Goal: Task Accomplishment & Management: Manage account settings

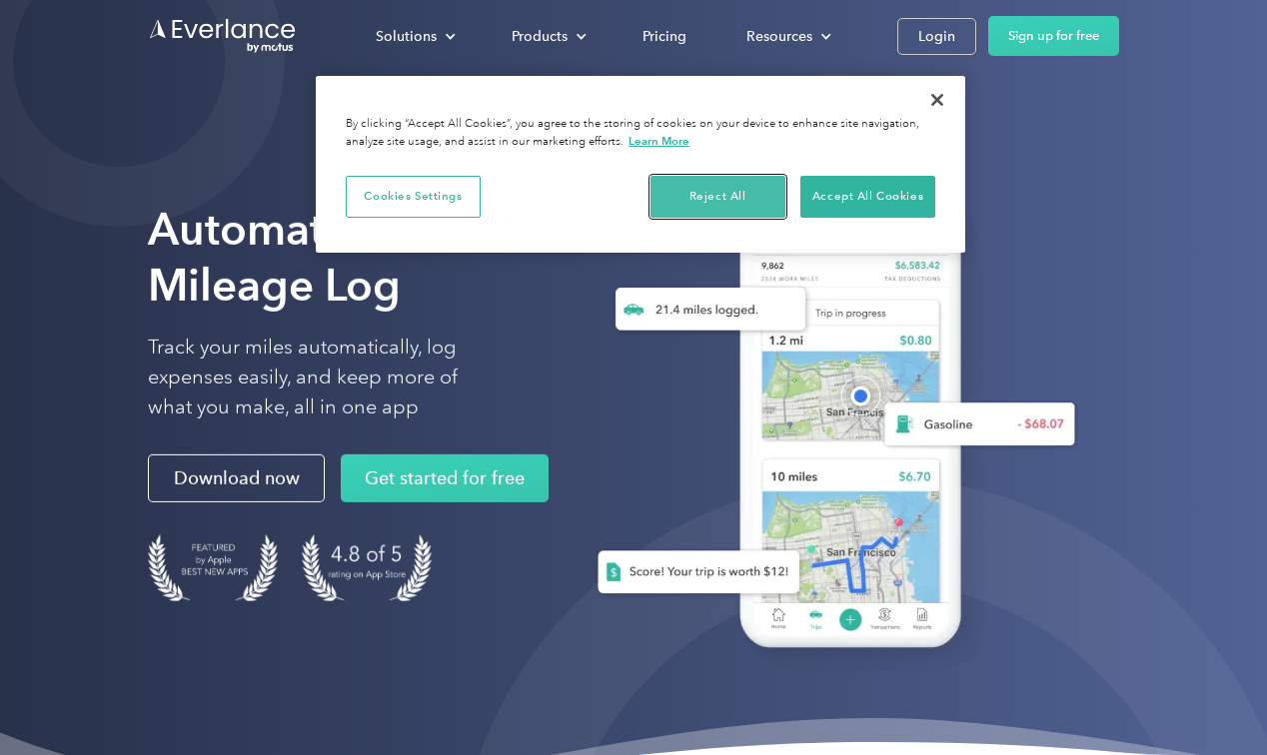
click at [750, 189] on button "Reject All" at bounding box center [717, 197] width 135 height 42
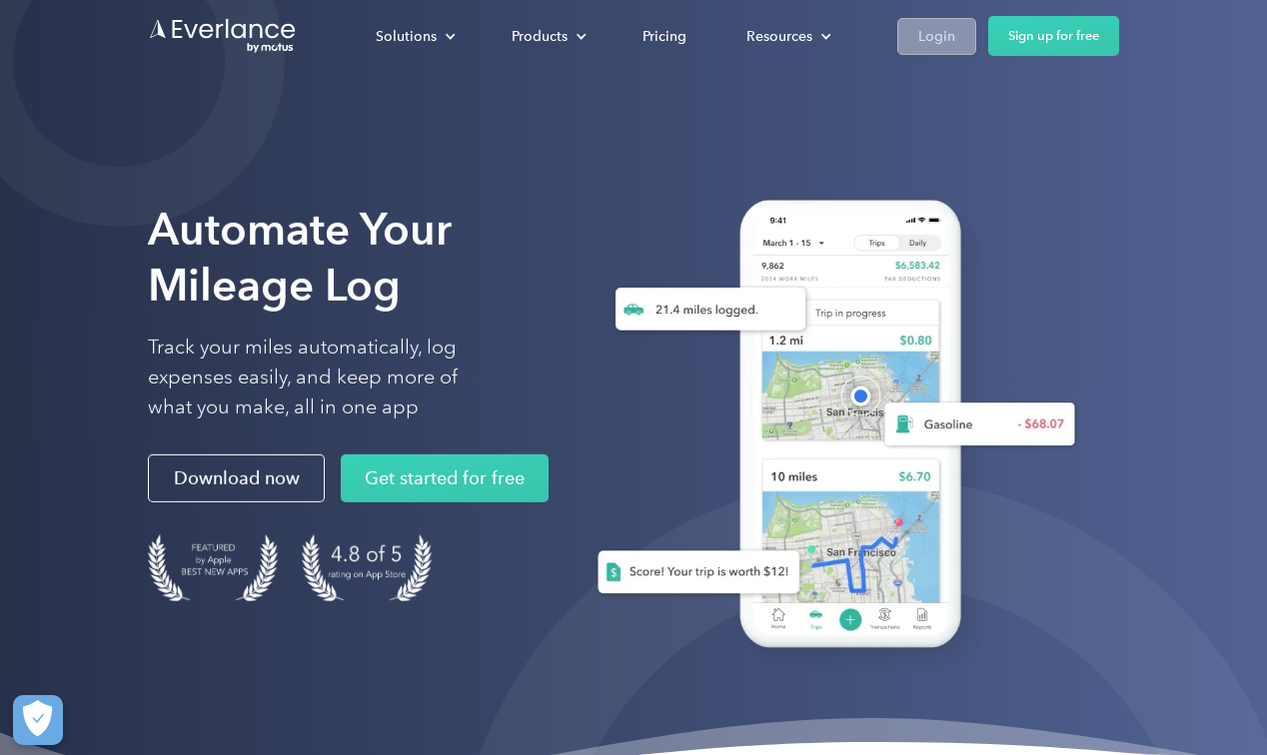
click at [922, 37] on div "Login" at bounding box center [936, 36] width 37 height 25
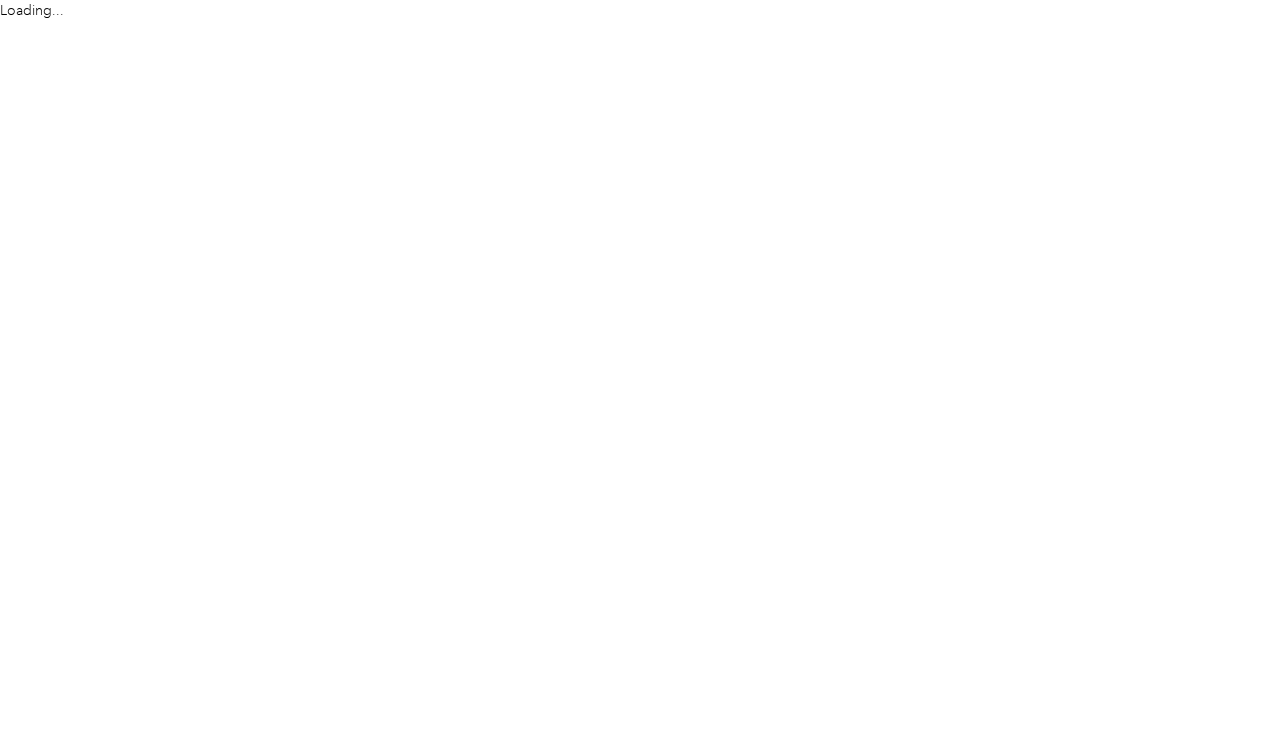
click at [977, 273] on html "Loading..." at bounding box center [631, 377] width 1262 height 755
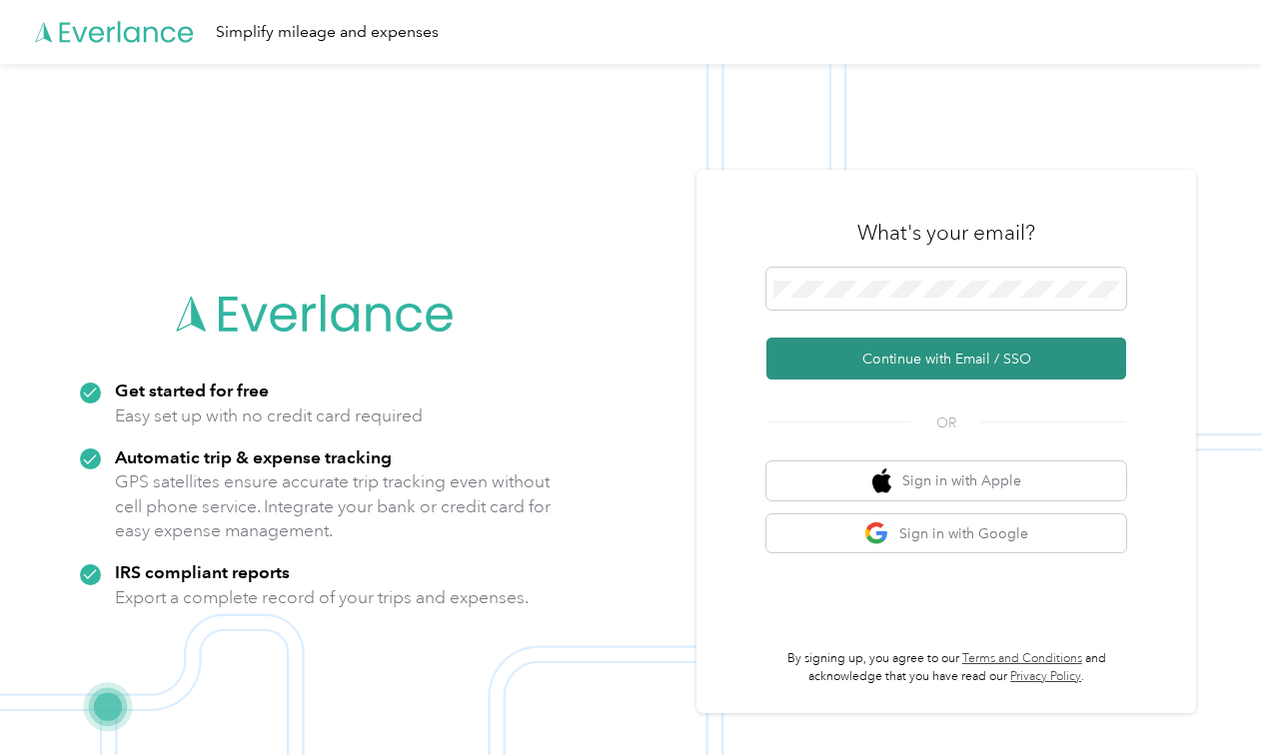
click at [894, 353] on button "Continue with Email / SSO" at bounding box center [946, 359] width 360 height 42
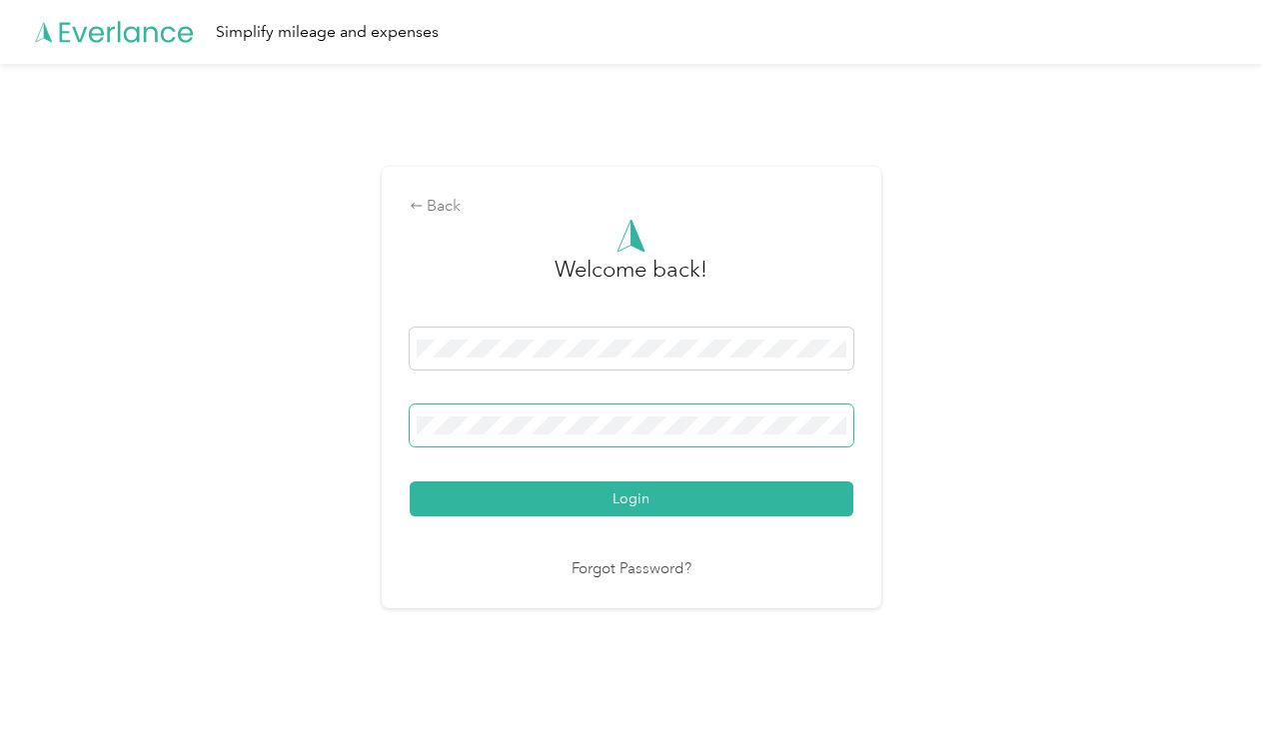
click at [835, 416] on span at bounding box center [632, 426] width 444 height 42
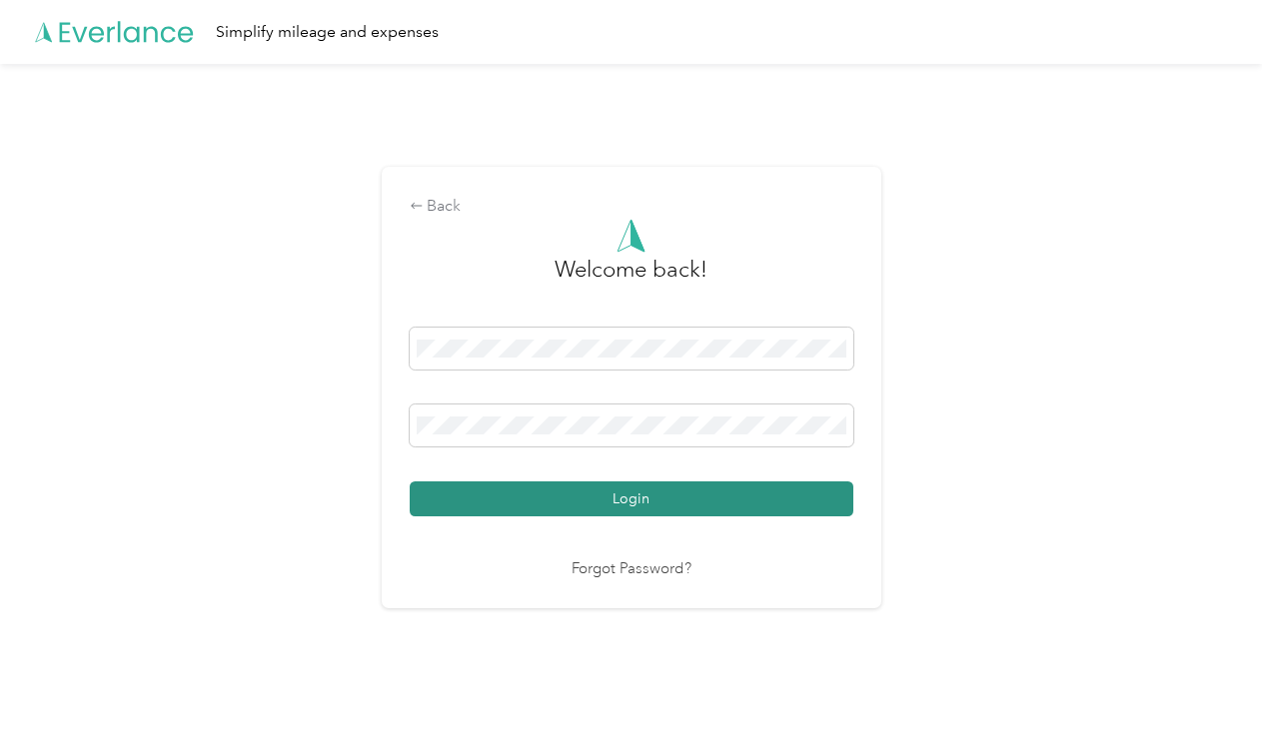
click at [645, 488] on button "Login" at bounding box center [632, 499] width 444 height 35
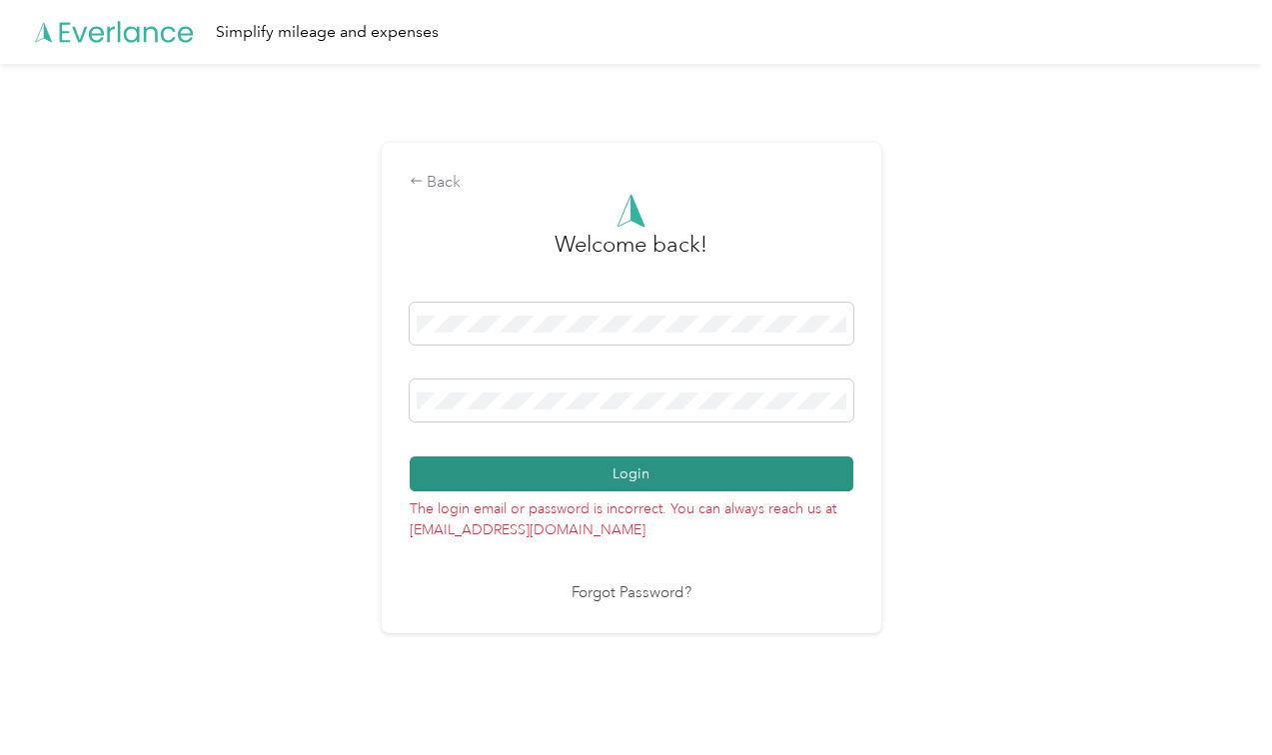
click at [680, 475] on button "Login" at bounding box center [632, 474] width 444 height 35
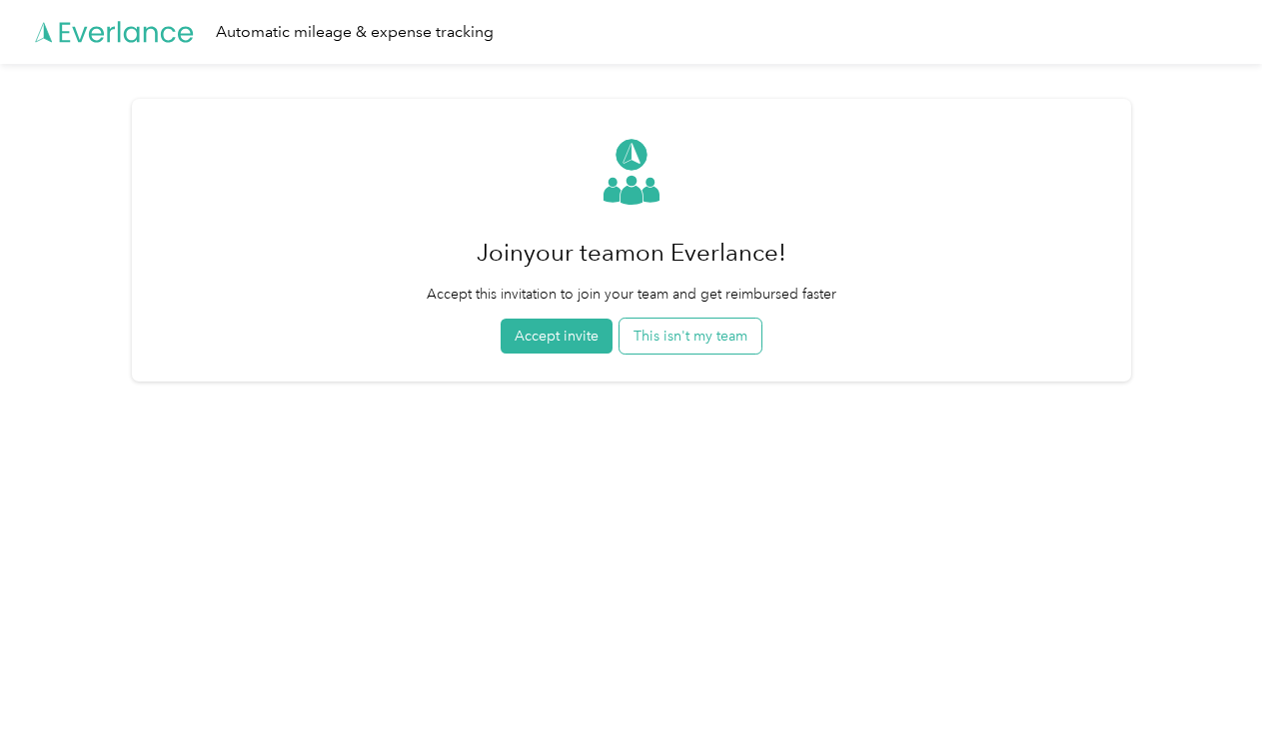
click at [679, 337] on button "This isn't my team" at bounding box center [690, 336] width 142 height 35
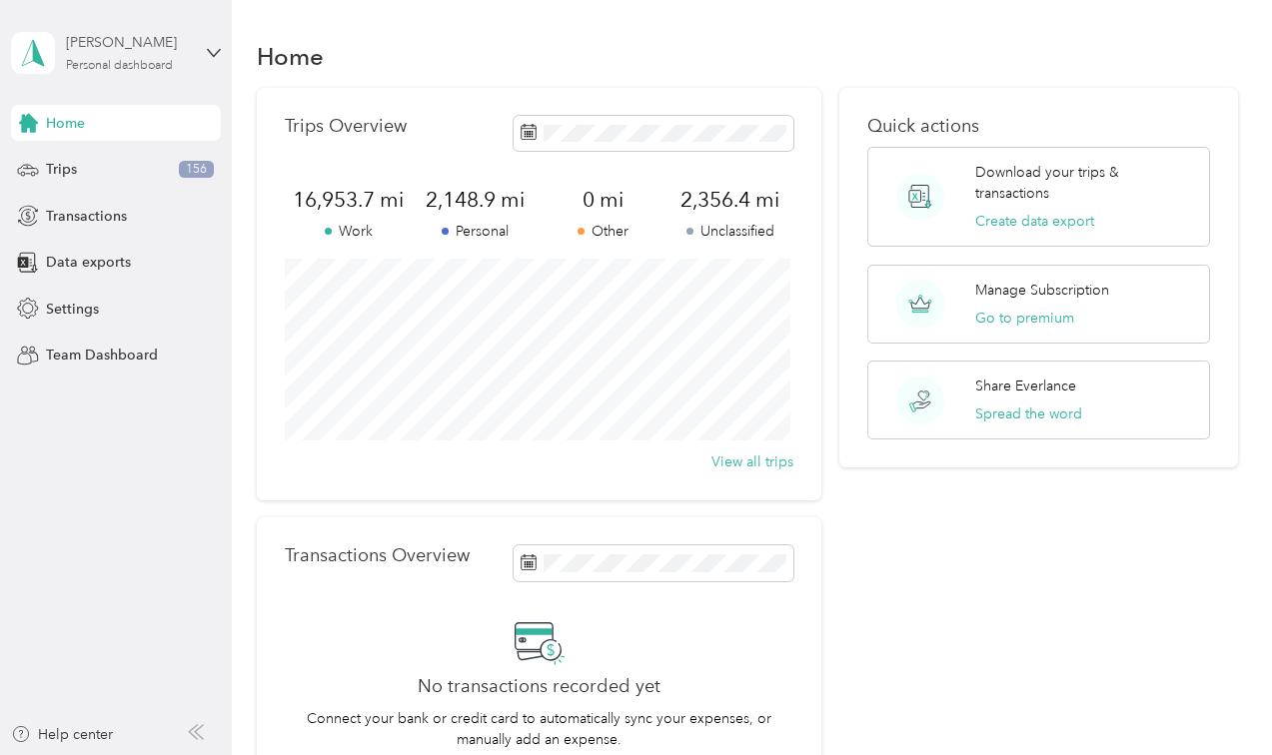
click at [126, 52] on div "Michael Piper" at bounding box center [128, 42] width 125 height 21
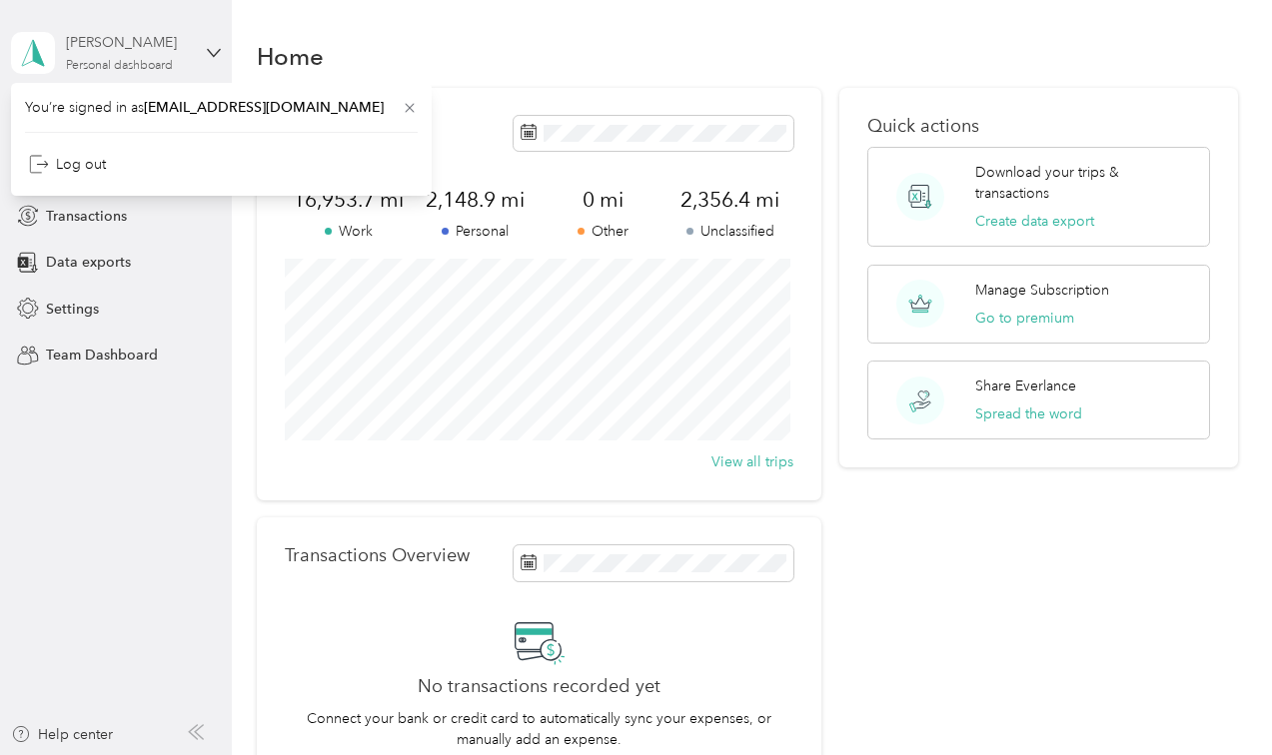
click at [126, 52] on div "Michael Piper" at bounding box center [128, 42] width 125 height 21
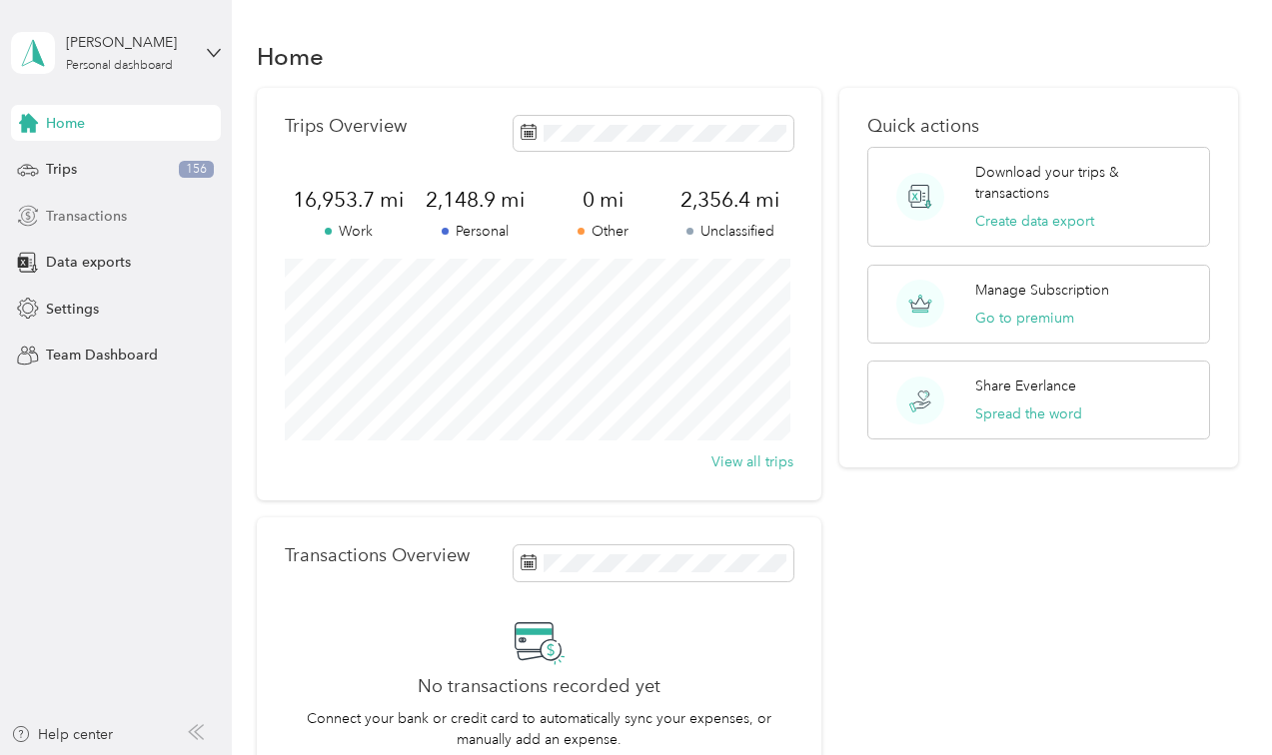
click at [85, 207] on span "Transactions" at bounding box center [86, 216] width 81 height 21
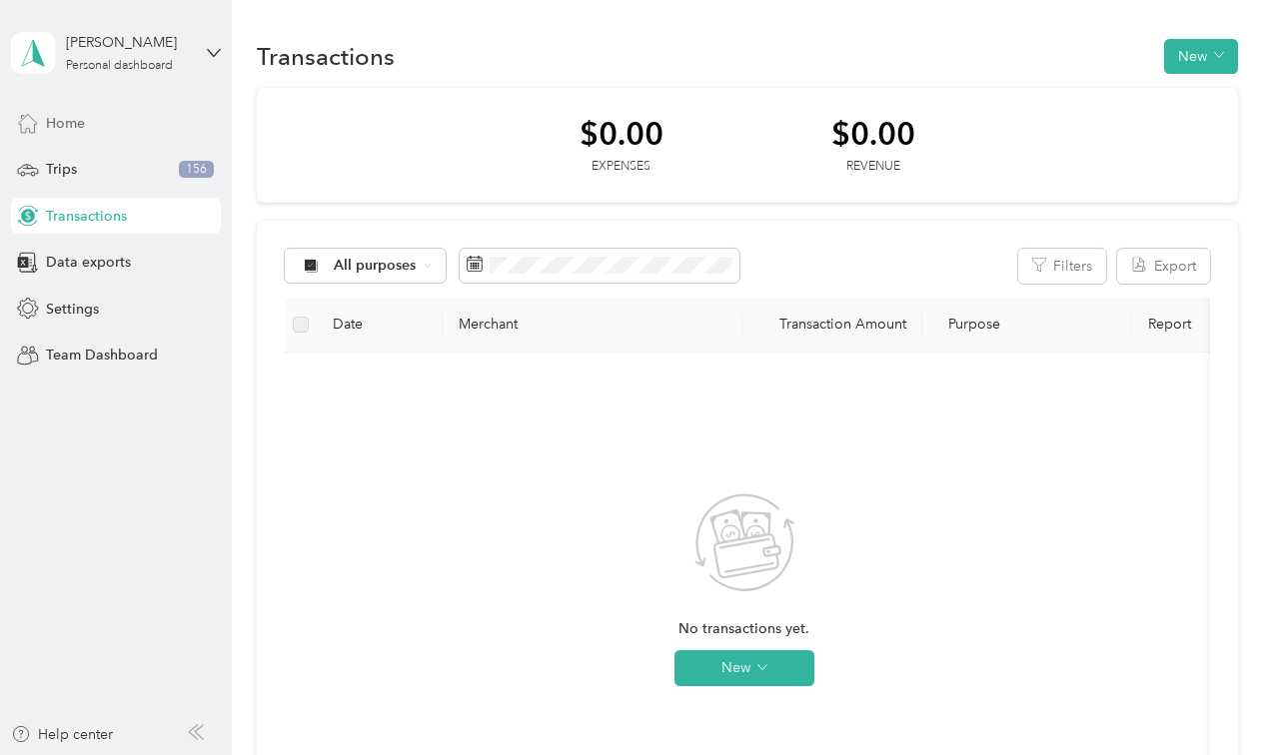
click at [75, 120] on span "Home" at bounding box center [65, 123] width 39 height 21
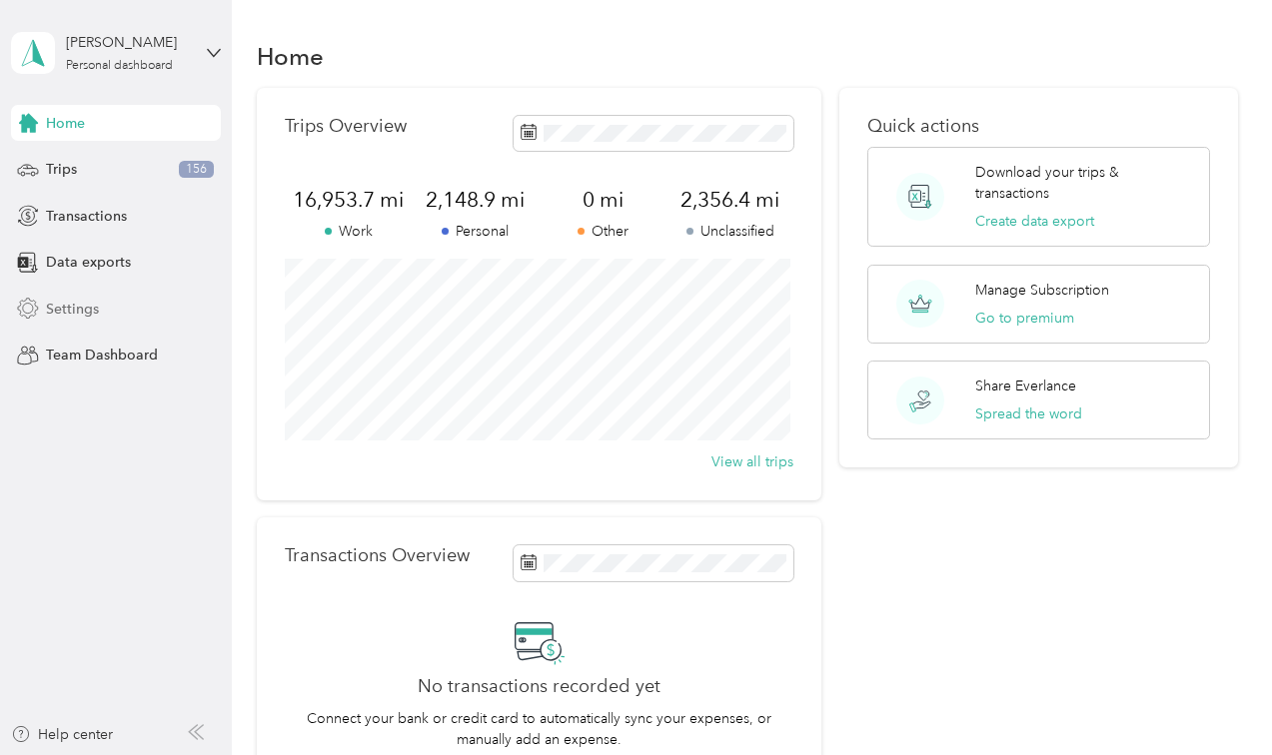
click at [80, 306] on span "Settings" at bounding box center [72, 309] width 53 height 21
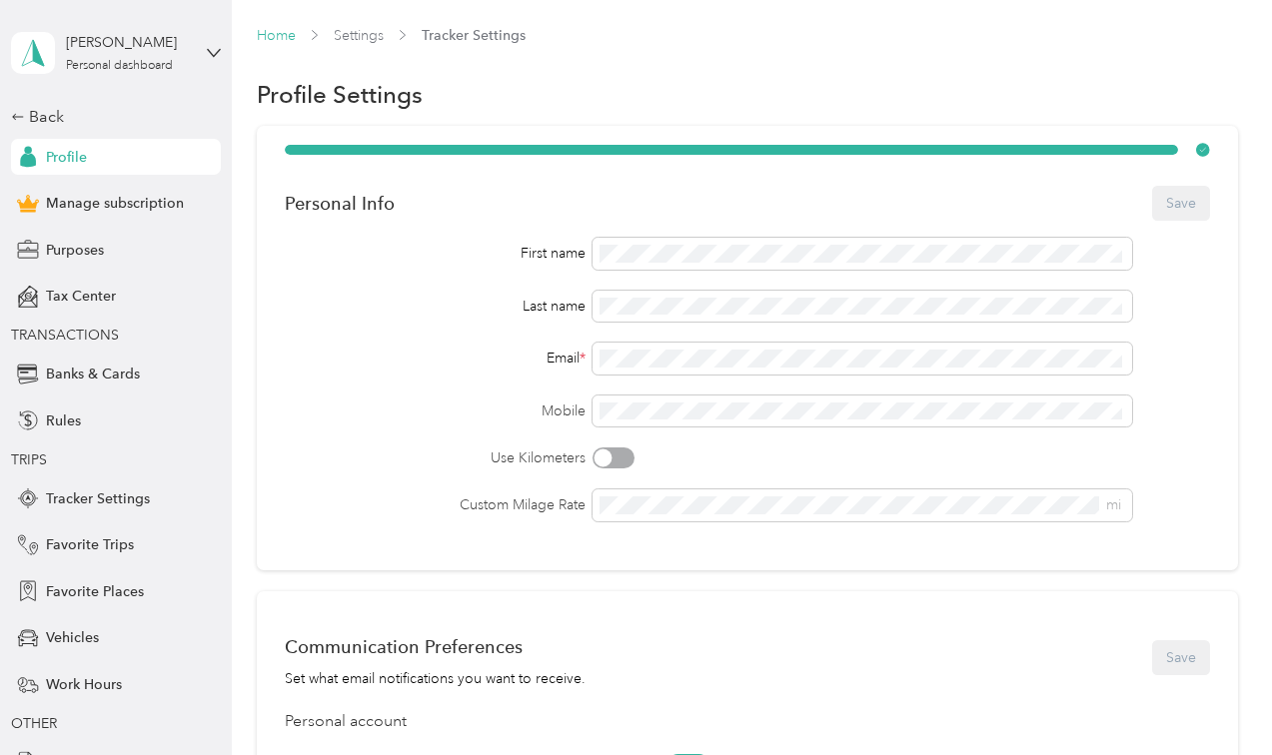
click at [279, 31] on link "Home" at bounding box center [276, 35] width 39 height 17
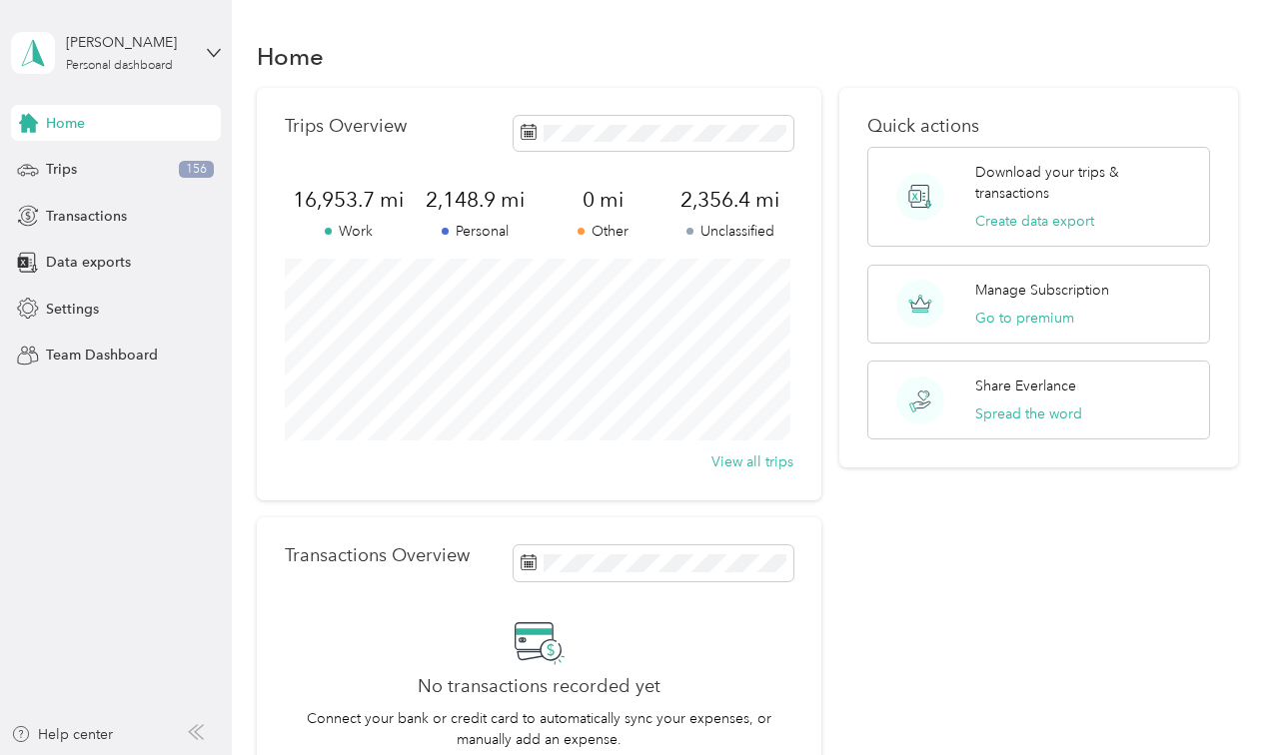
click at [87, 118] on div "Home" at bounding box center [116, 123] width 210 height 36
click at [213, 42] on div "Michael Piper Personal dashboard" at bounding box center [116, 53] width 210 height 70
click at [178, 274] on div "Data exports" at bounding box center [116, 263] width 210 height 36
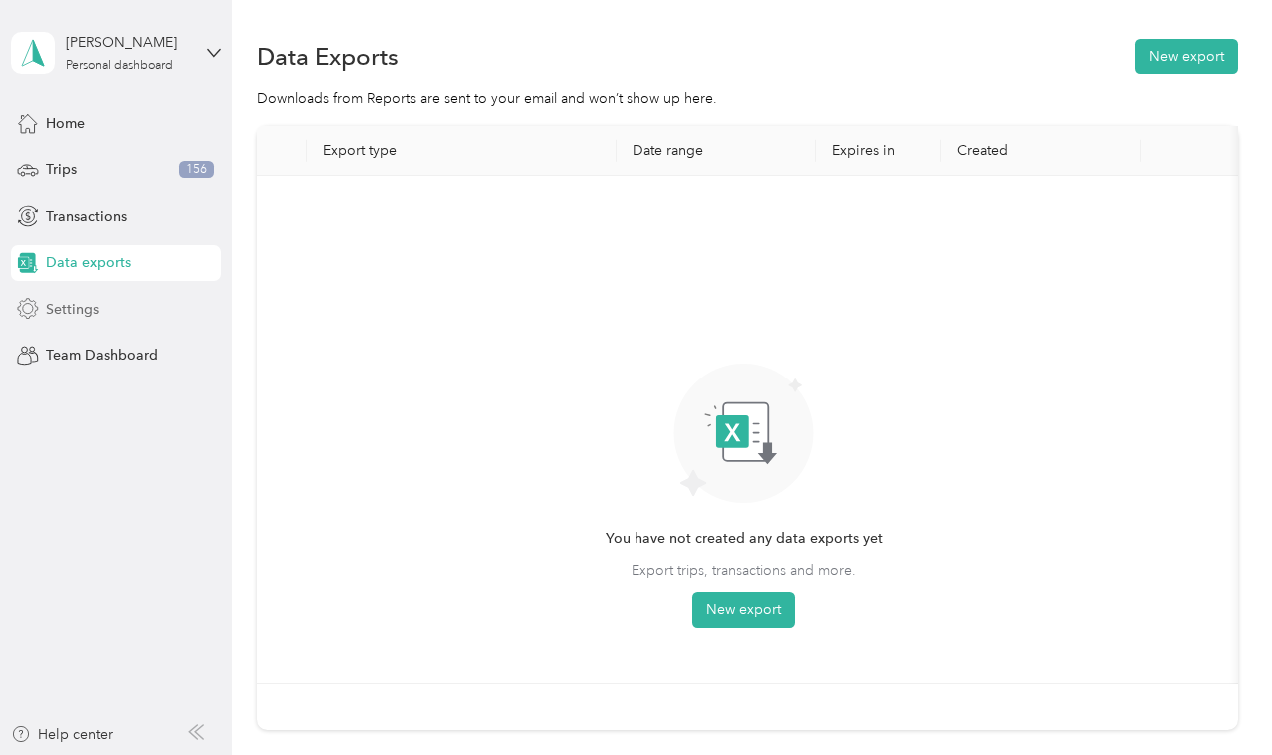
click at [65, 304] on span "Settings" at bounding box center [72, 309] width 53 height 21
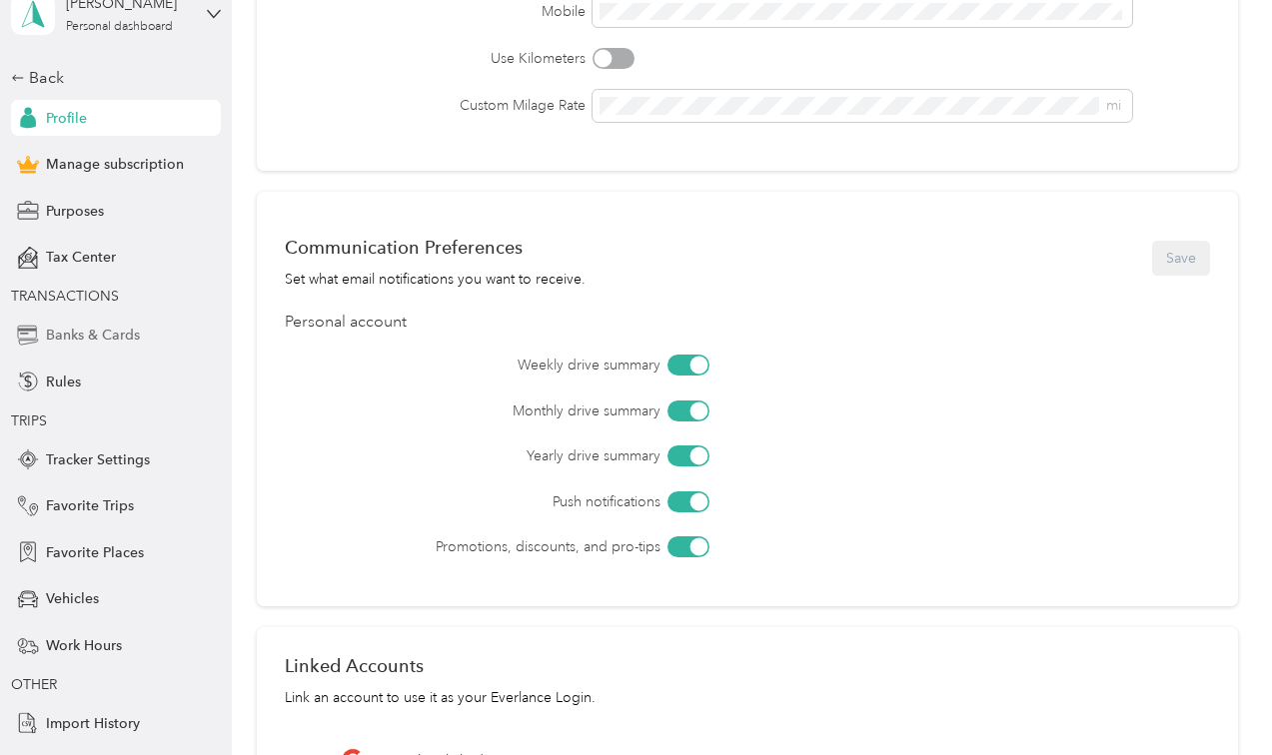
scroll to position [74, 0]
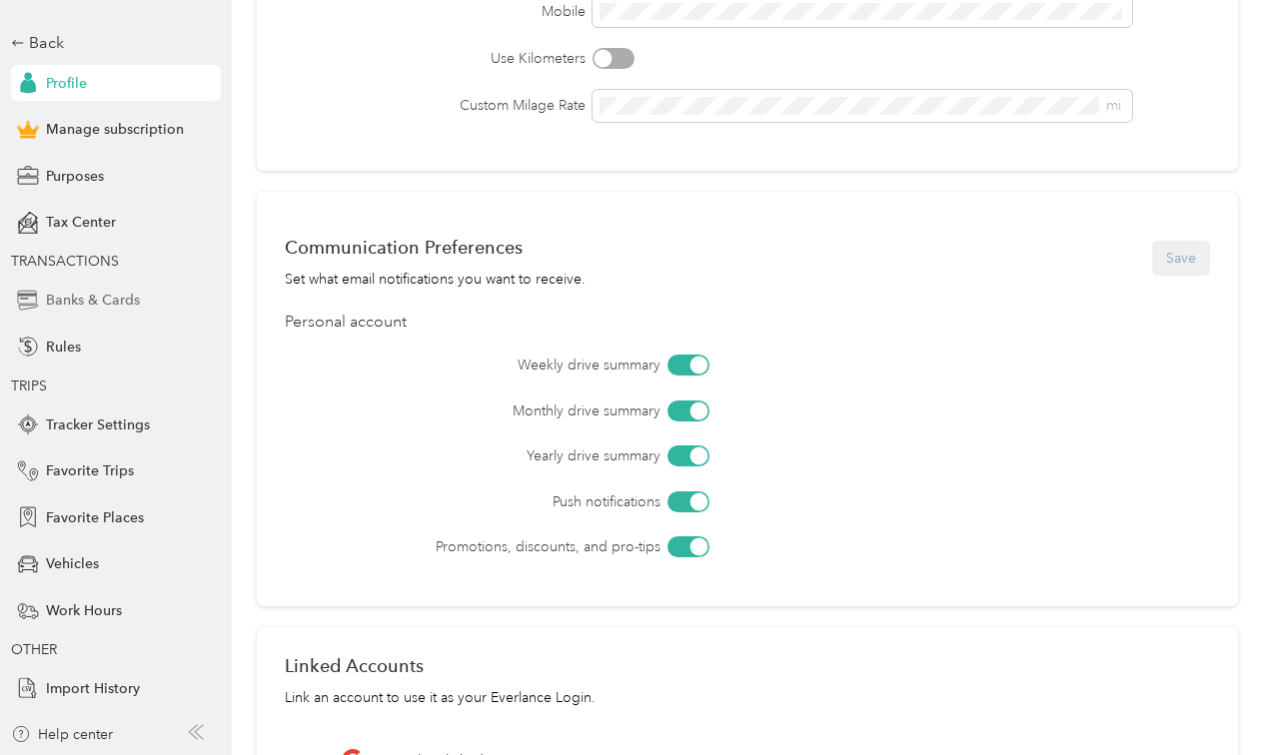
click at [106, 288] on div "Banks & Cards" at bounding box center [116, 301] width 210 height 36
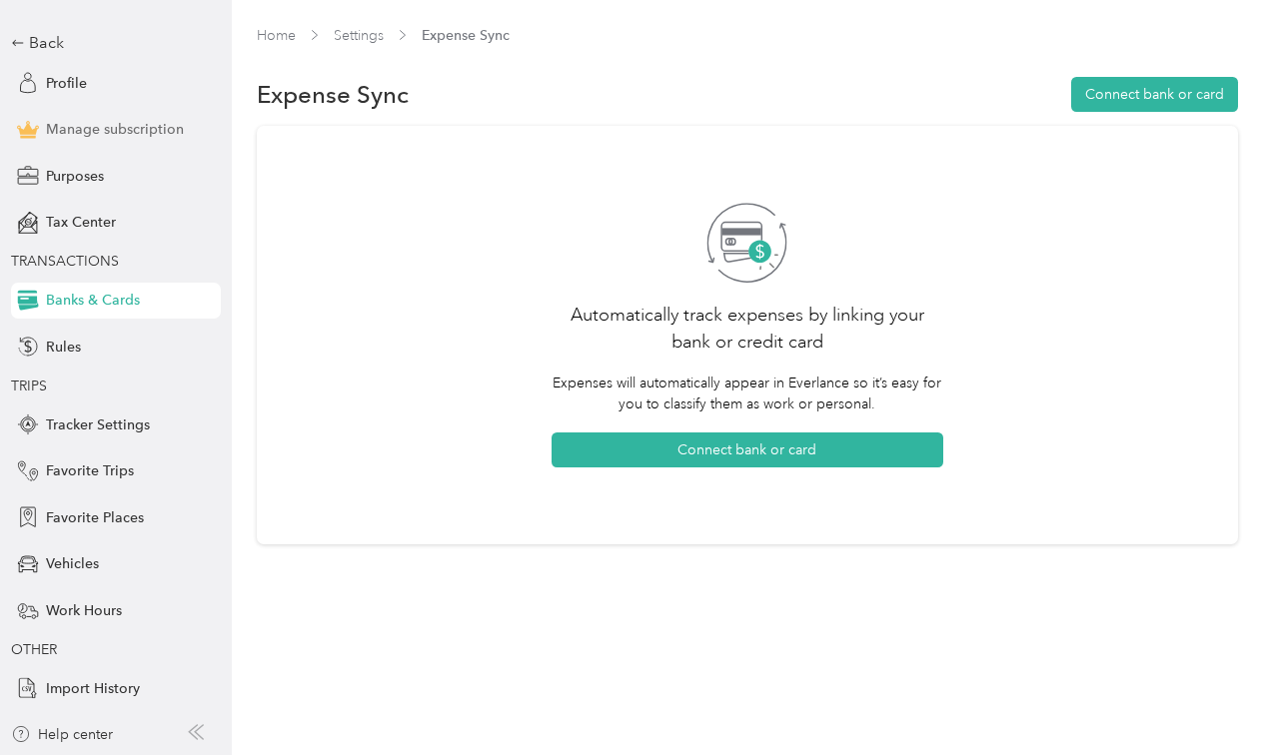
click at [119, 125] on span "Manage subscription" at bounding box center [115, 129] width 138 height 21
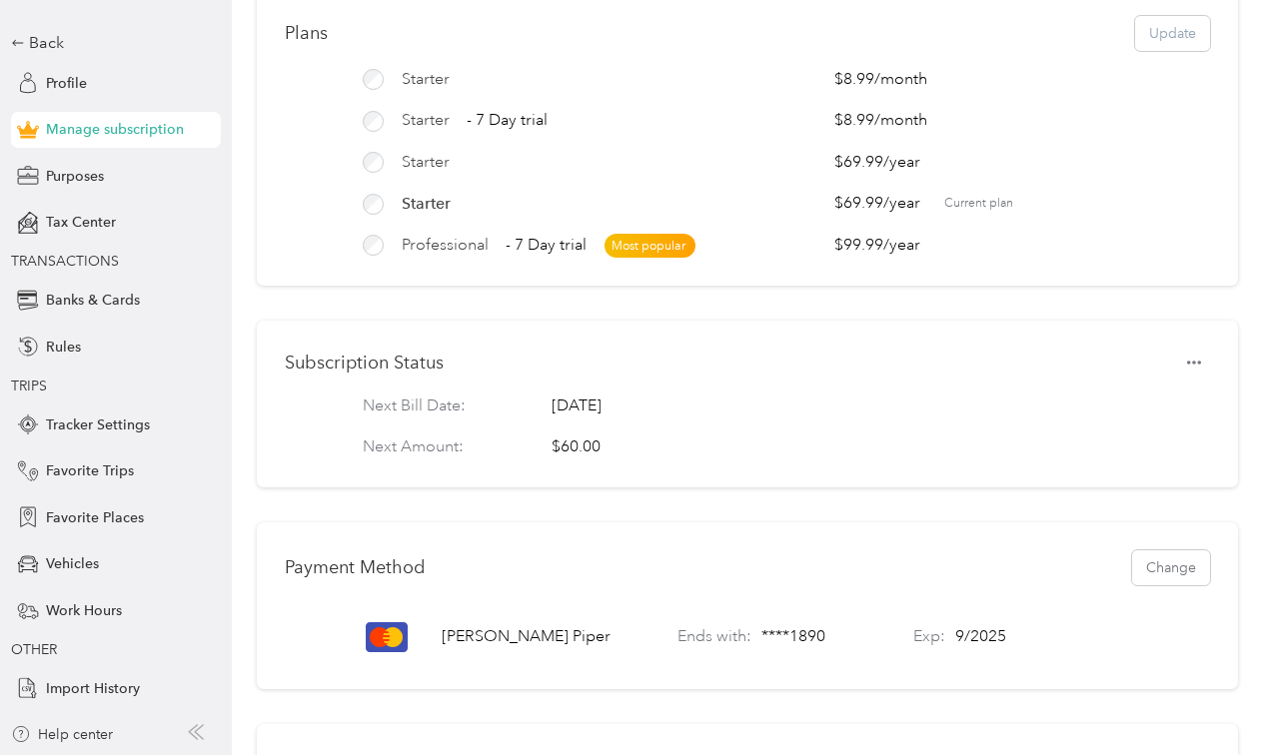
scroll to position [200, 0]
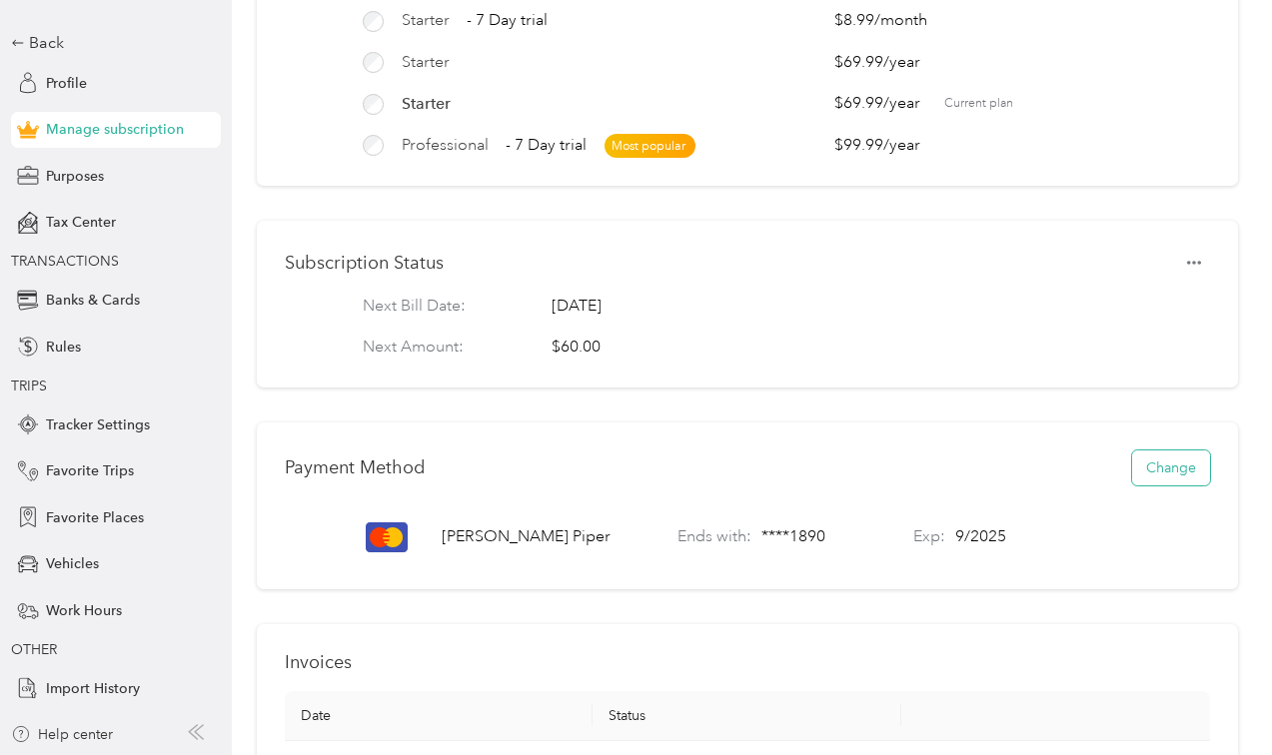
click at [1160, 486] on button "Change" at bounding box center [1171, 468] width 78 height 35
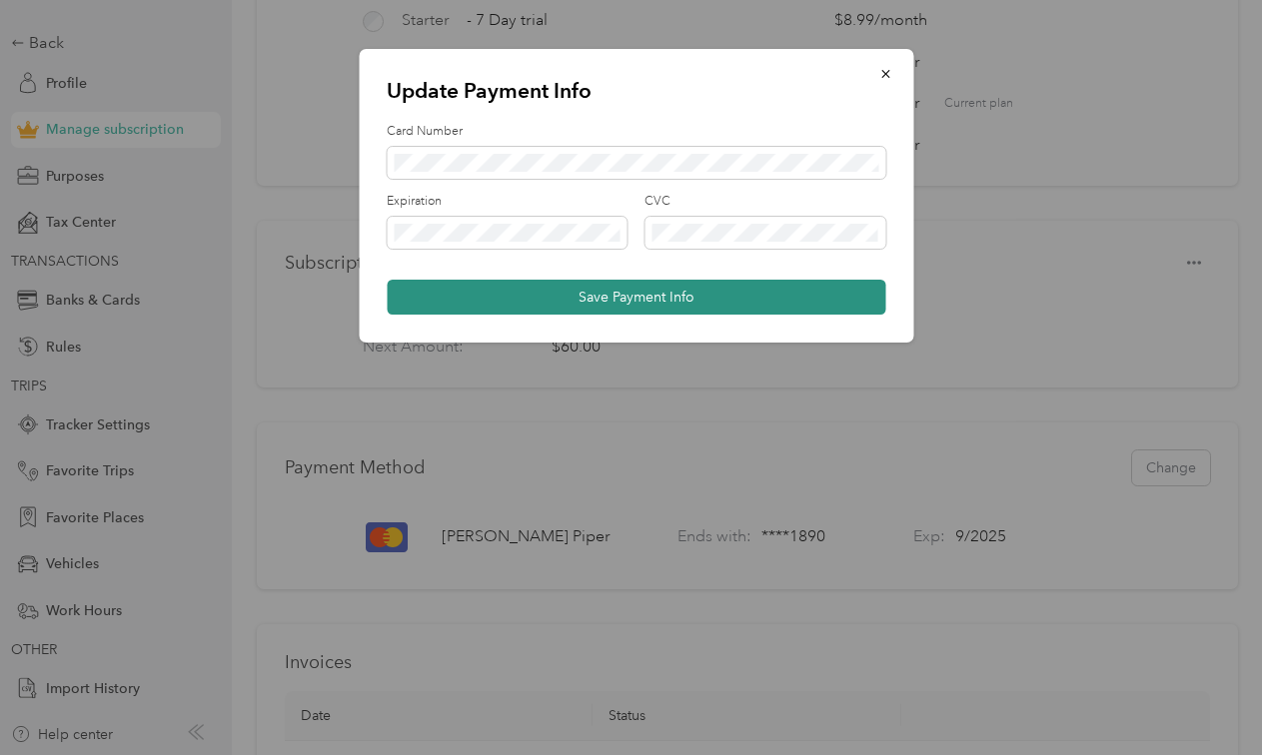
click at [692, 294] on button "Save Payment Info" at bounding box center [636, 297] width 499 height 35
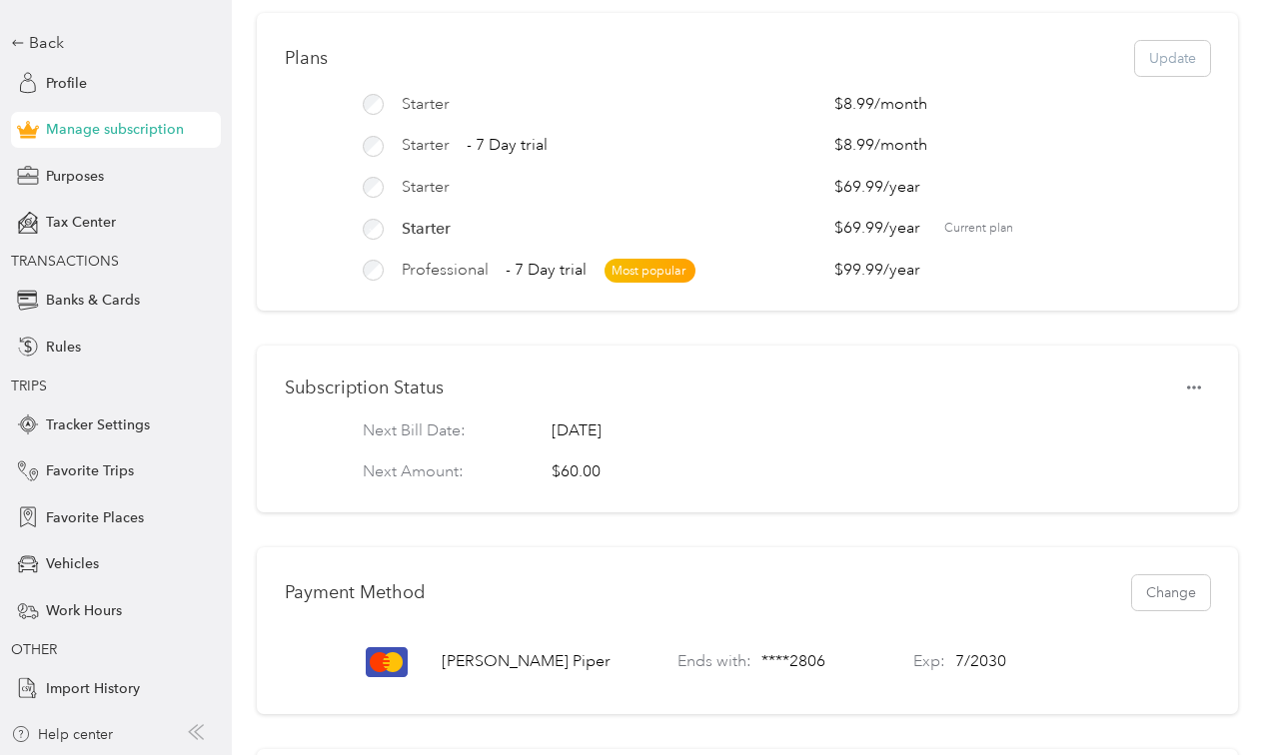
scroll to position [0, 0]
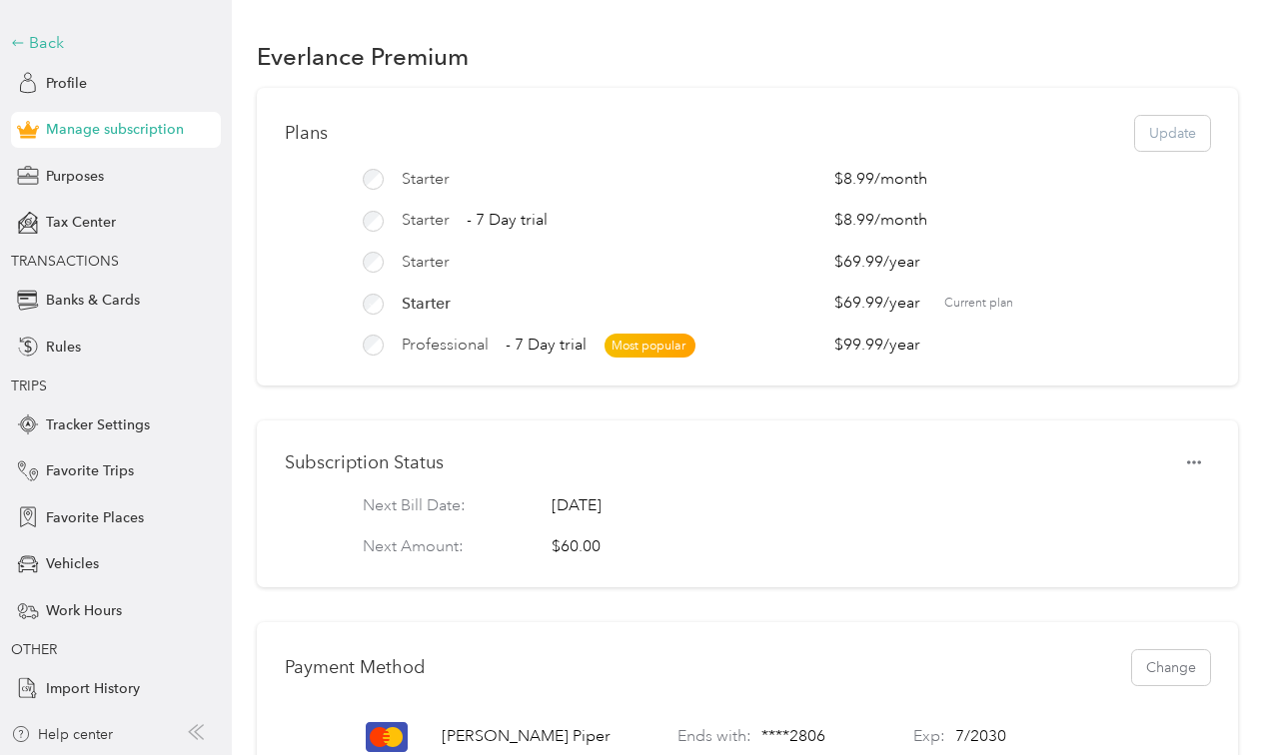
click at [42, 36] on div "Back" at bounding box center [111, 43] width 200 height 24
